Goal: Information Seeking & Learning: Compare options

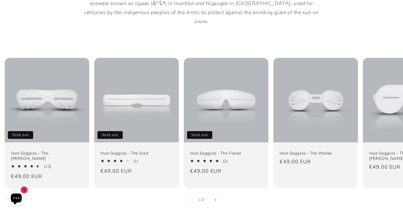
click at [150, 151] on link "Inuit Goggles - The Sled" at bounding box center [137, 153] width 72 height 5
click at [321, 151] on link "Inuit Goggles - The Wonka" at bounding box center [316, 153] width 72 height 5
click at [149, 151] on link "Inuit Goggles - The Sled" at bounding box center [137, 153] width 72 height 5
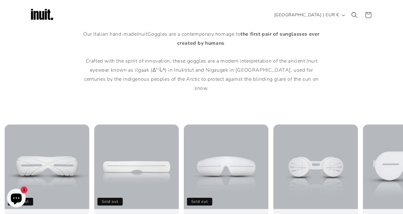
scroll to position [316, 0]
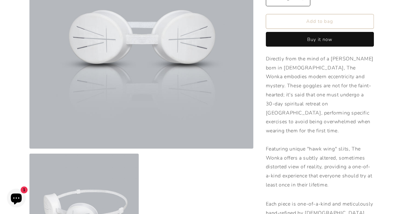
scroll to position [120, 0]
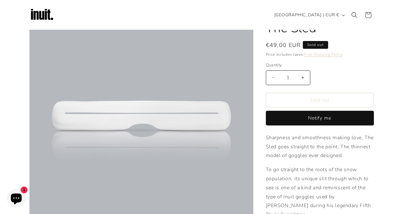
scroll to position [32, 0]
